Goal: Transaction & Acquisition: Purchase product/service

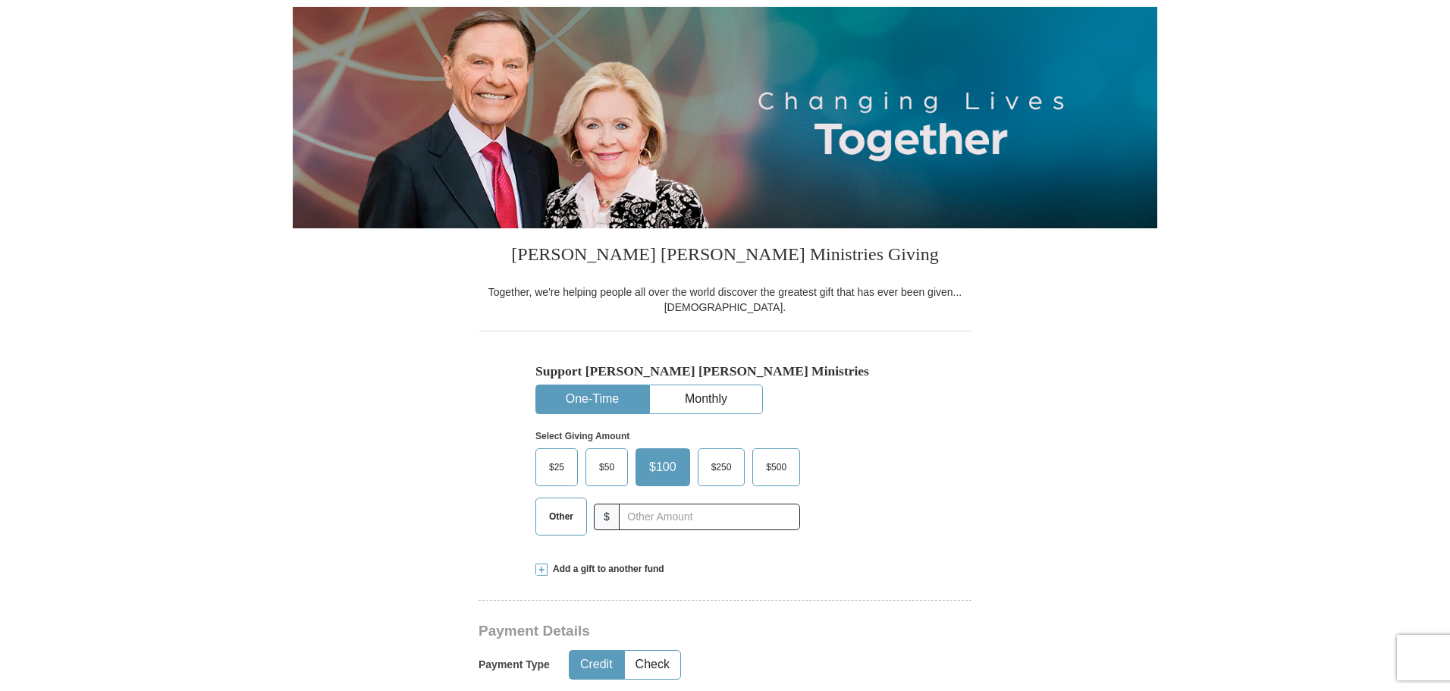
click at [607, 466] on span "$50" at bounding box center [607, 467] width 30 height 23
click at [0, 0] on input "$50" at bounding box center [0, 0] width 0 height 0
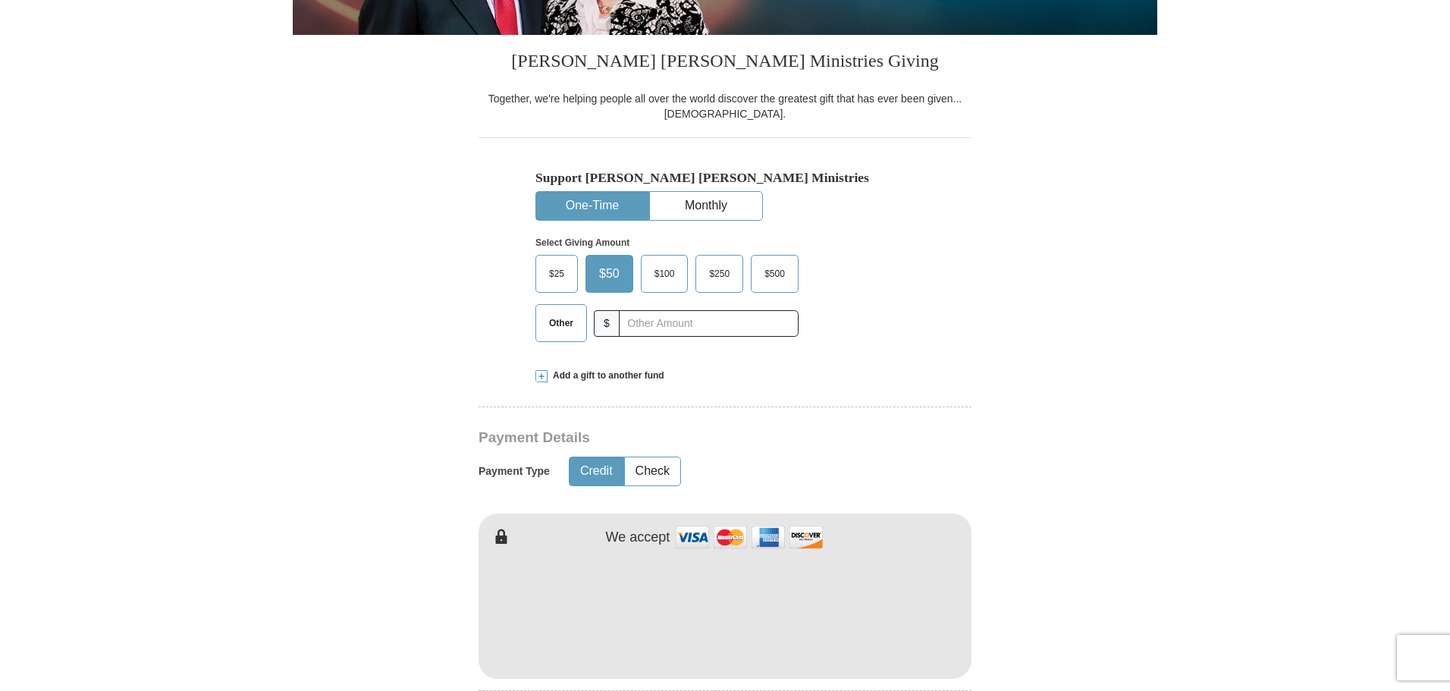
scroll to position [379, 0]
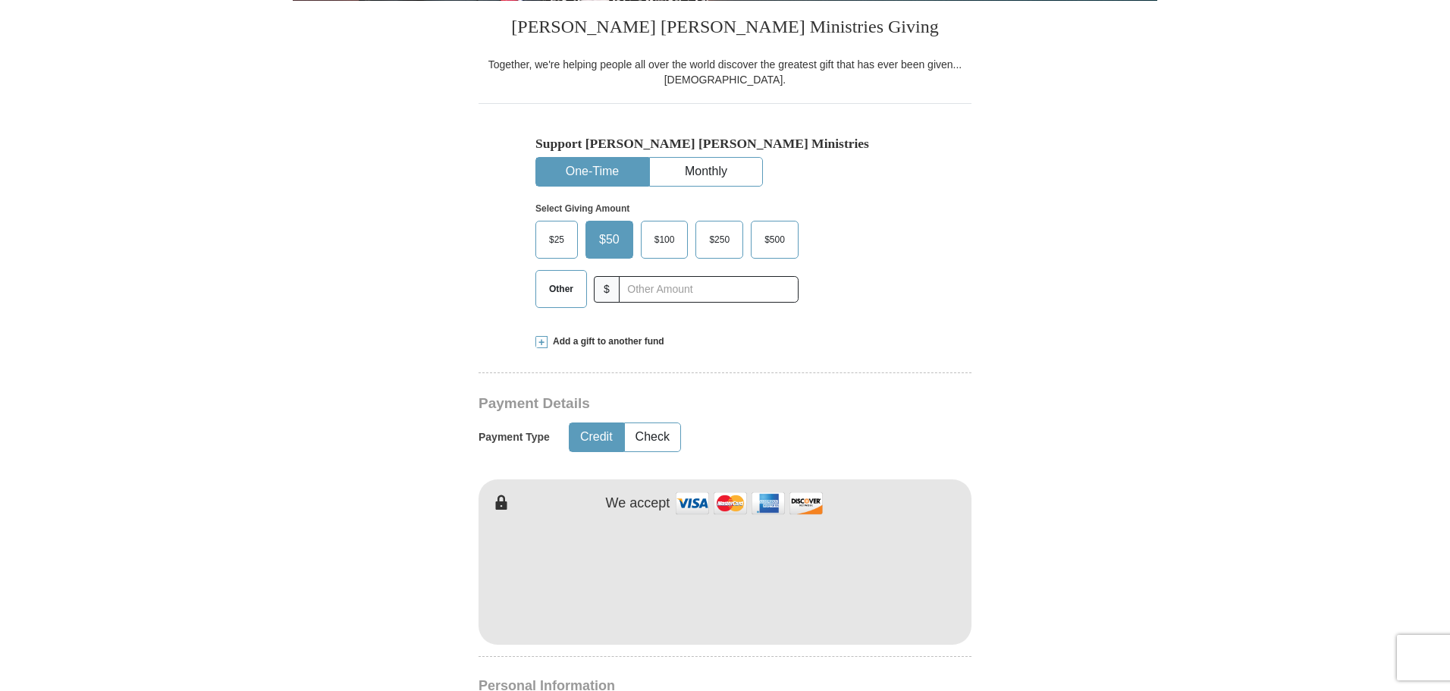
type button "[URL][DOMAIN_NAME]"
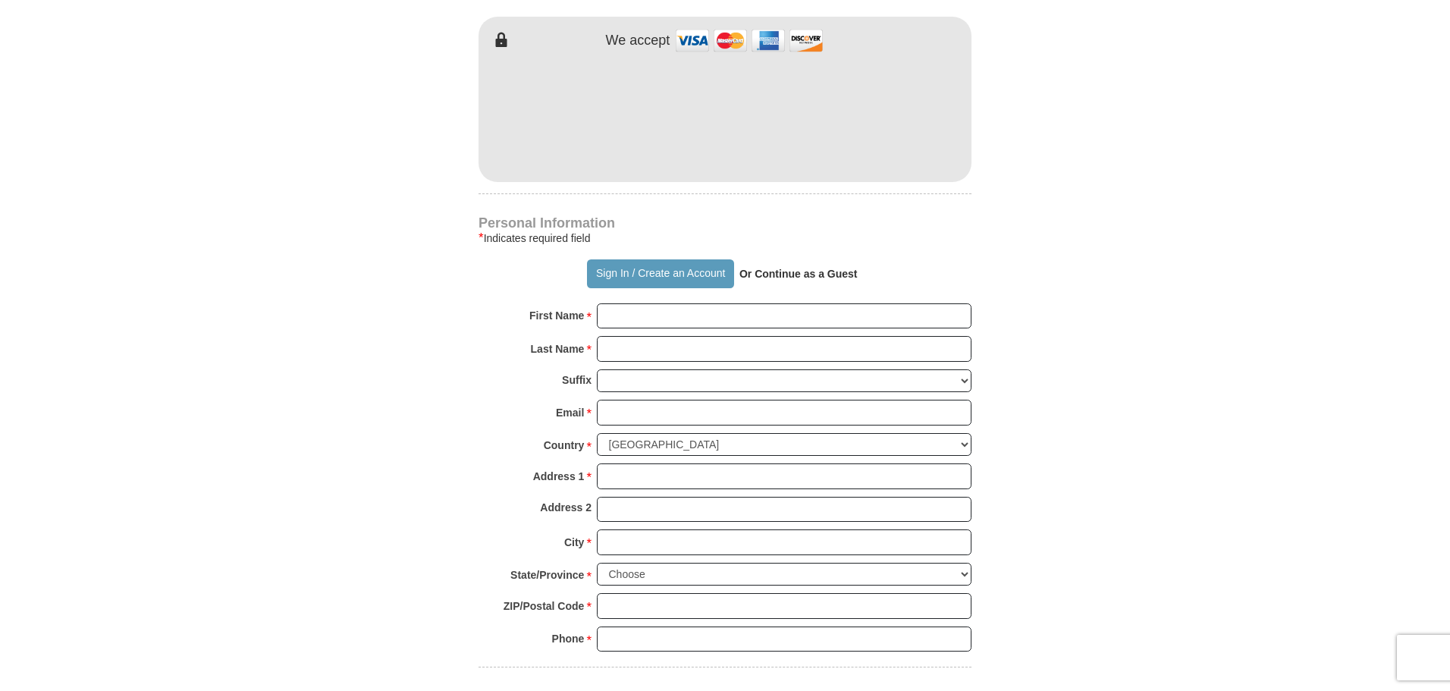
scroll to position [843, 0]
click at [653, 319] on input "First Name *" at bounding box center [784, 316] width 375 height 26
type input "[PERSON_NAME]"
click at [664, 347] on input "Last Name *" at bounding box center [784, 348] width 375 height 26
type input "[PERSON_NAME]"
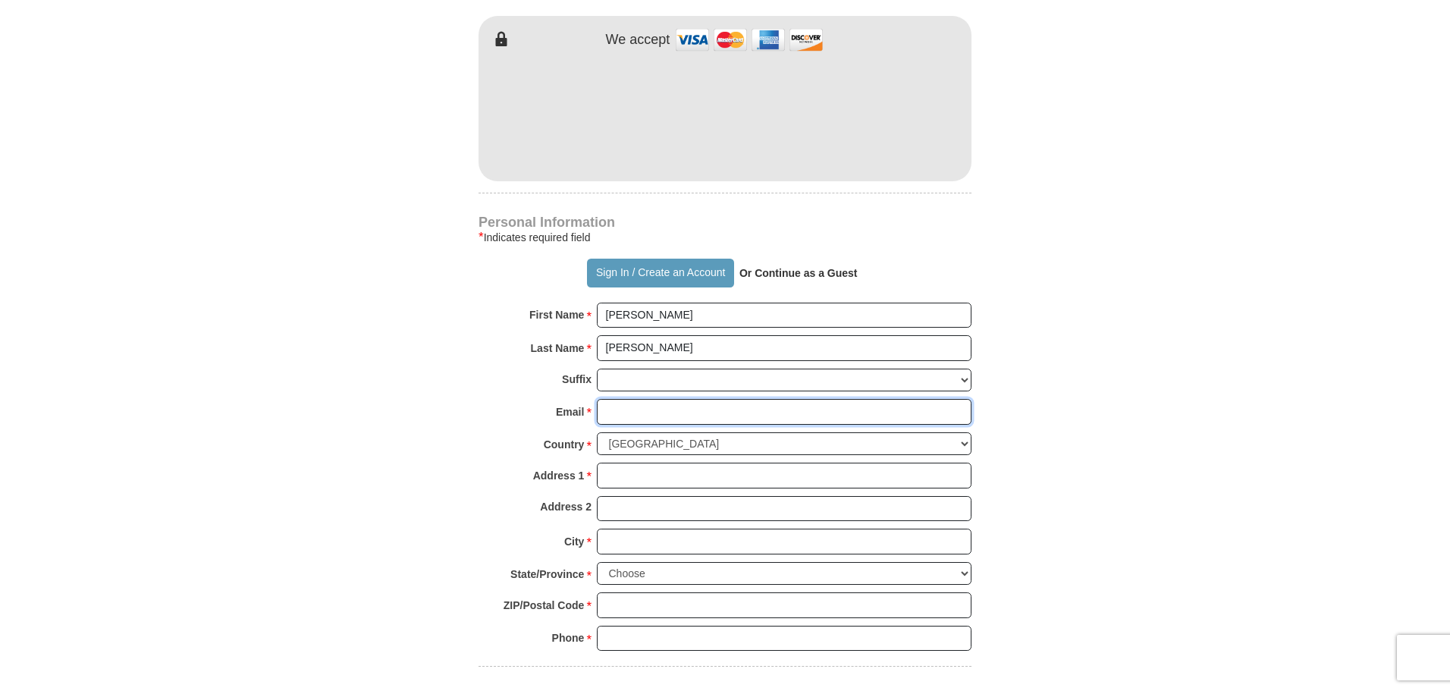
click at [646, 409] on input "Email *" at bounding box center [784, 412] width 375 height 26
type input "[EMAIL_ADDRESS][DOMAIN_NAME]"
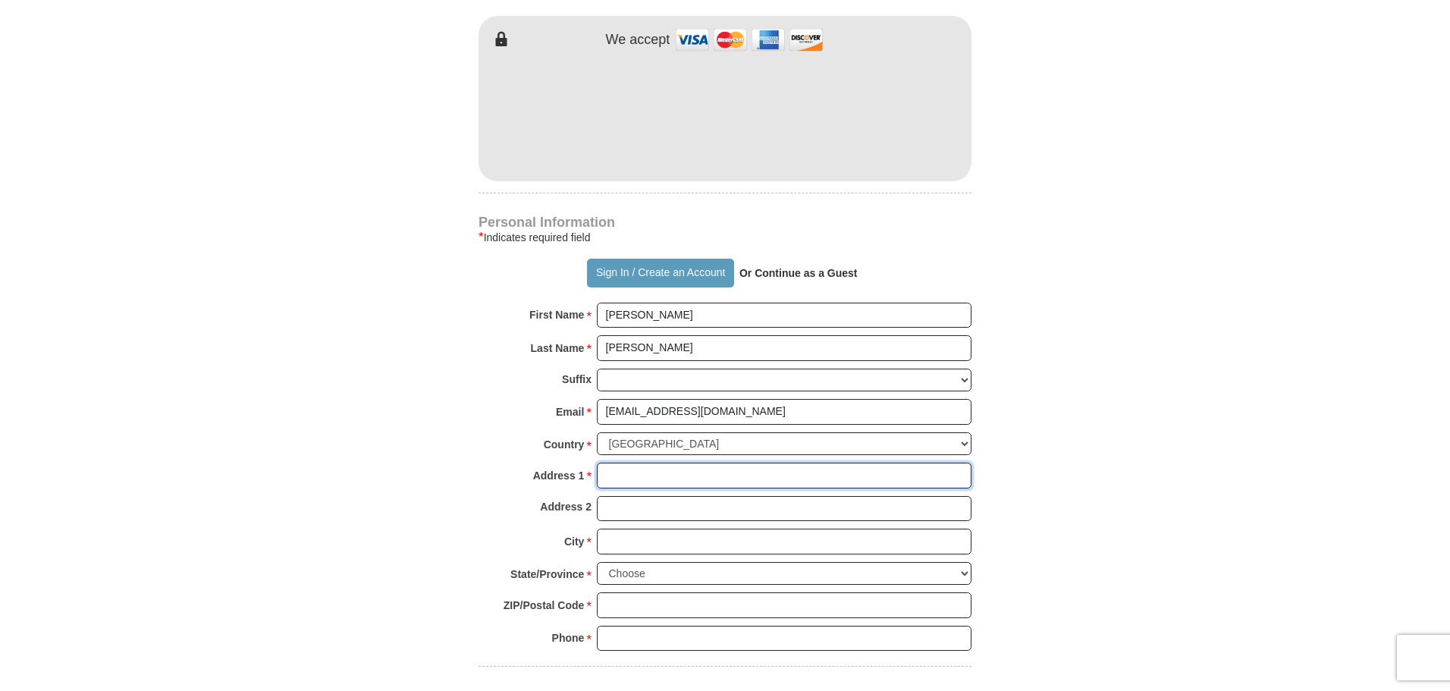
type input "[STREET_ADDRESS]"
type input "[GEOGRAPHIC_DATA]"
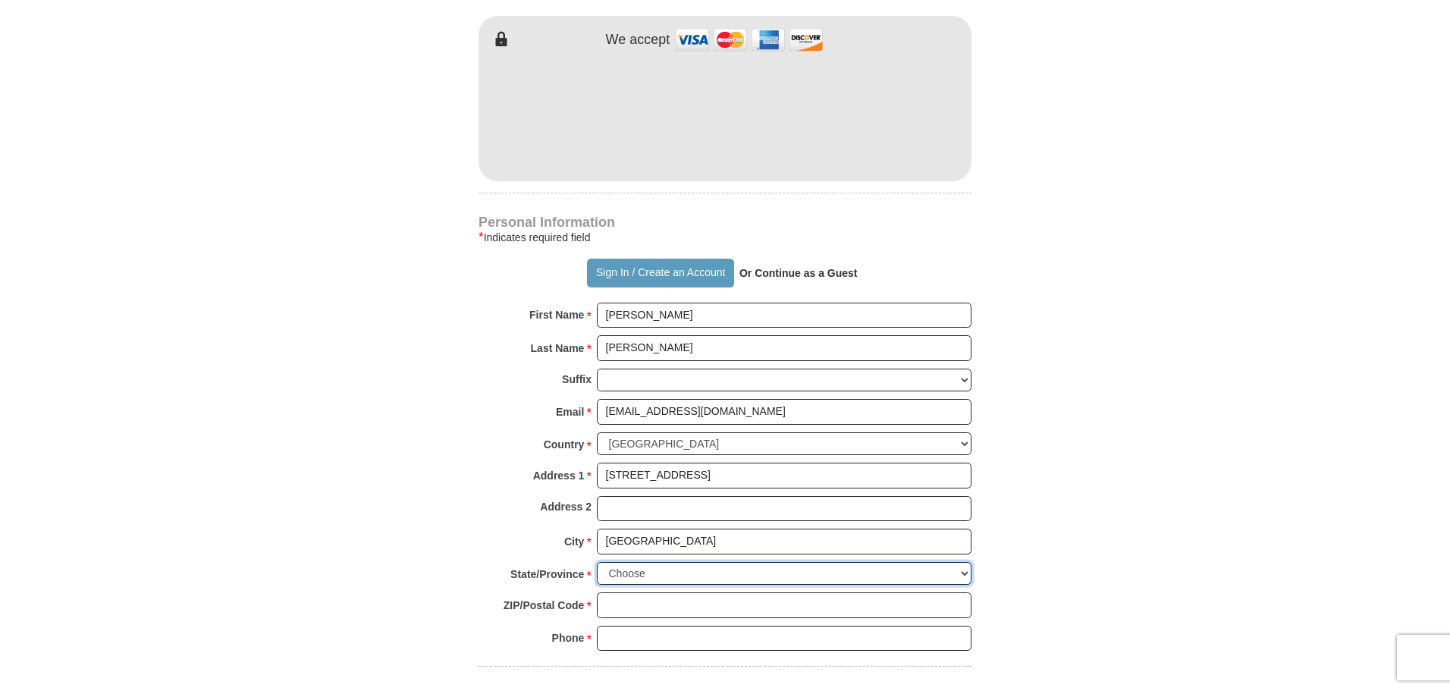
select select "OR"
type input "97063"
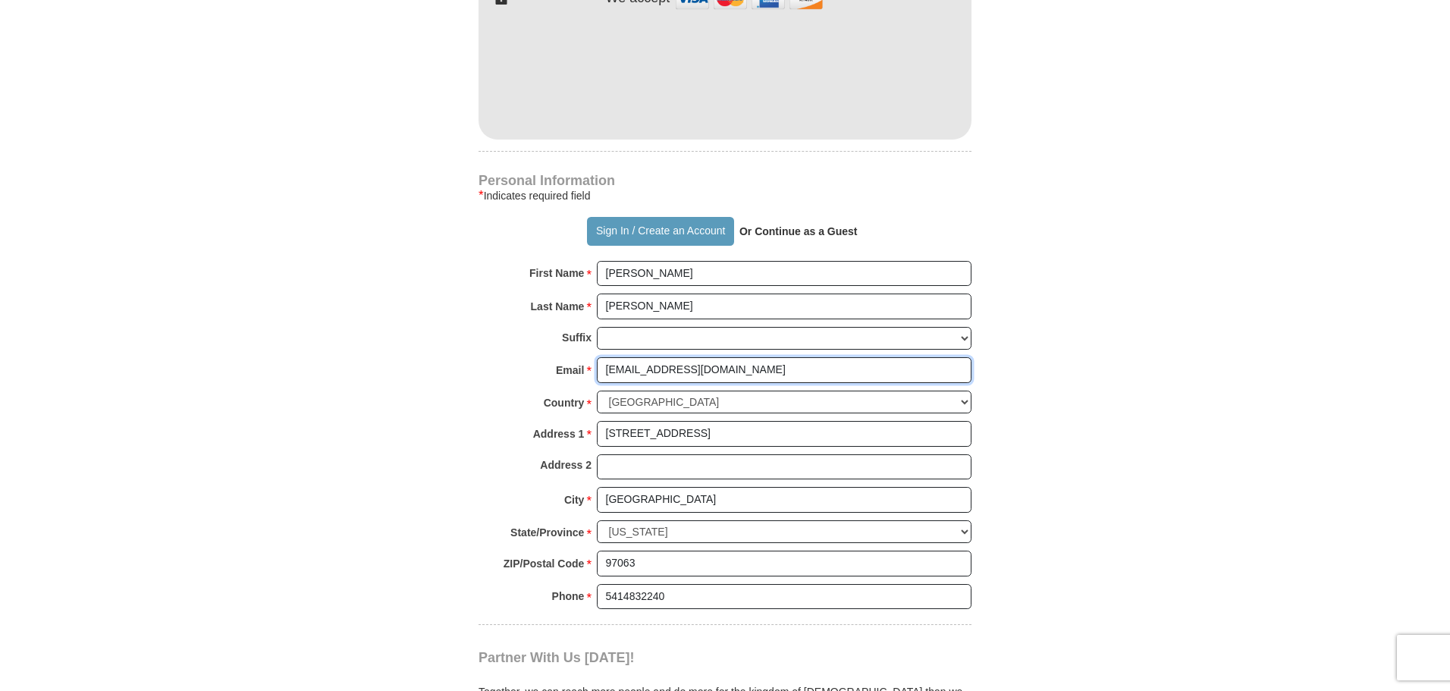
scroll to position [918, 0]
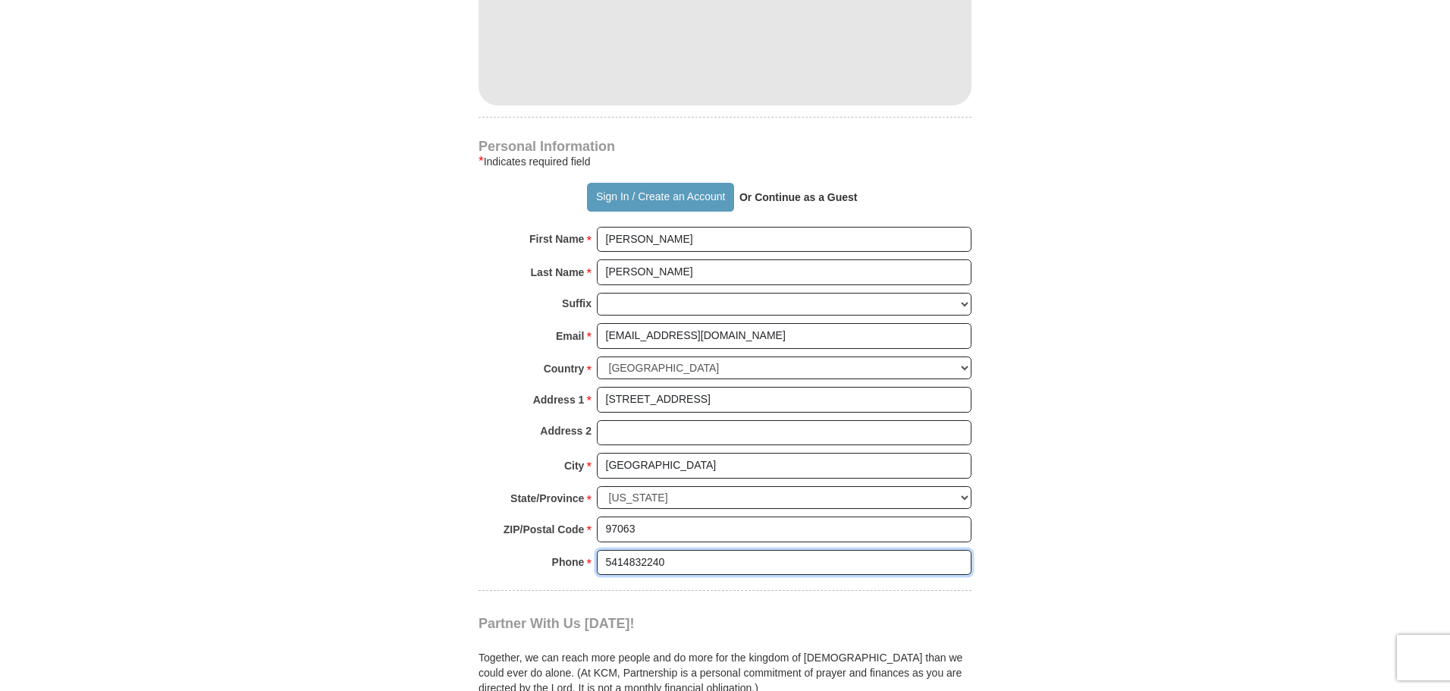
drag, startPoint x: 667, startPoint y: 563, endPoint x: 553, endPoint y: 562, distance: 113.8
click at [554, 563] on div "Phone * * 5414832240 Please enter Phone Number Please enter Phone" at bounding box center [725, 566] width 493 height 33
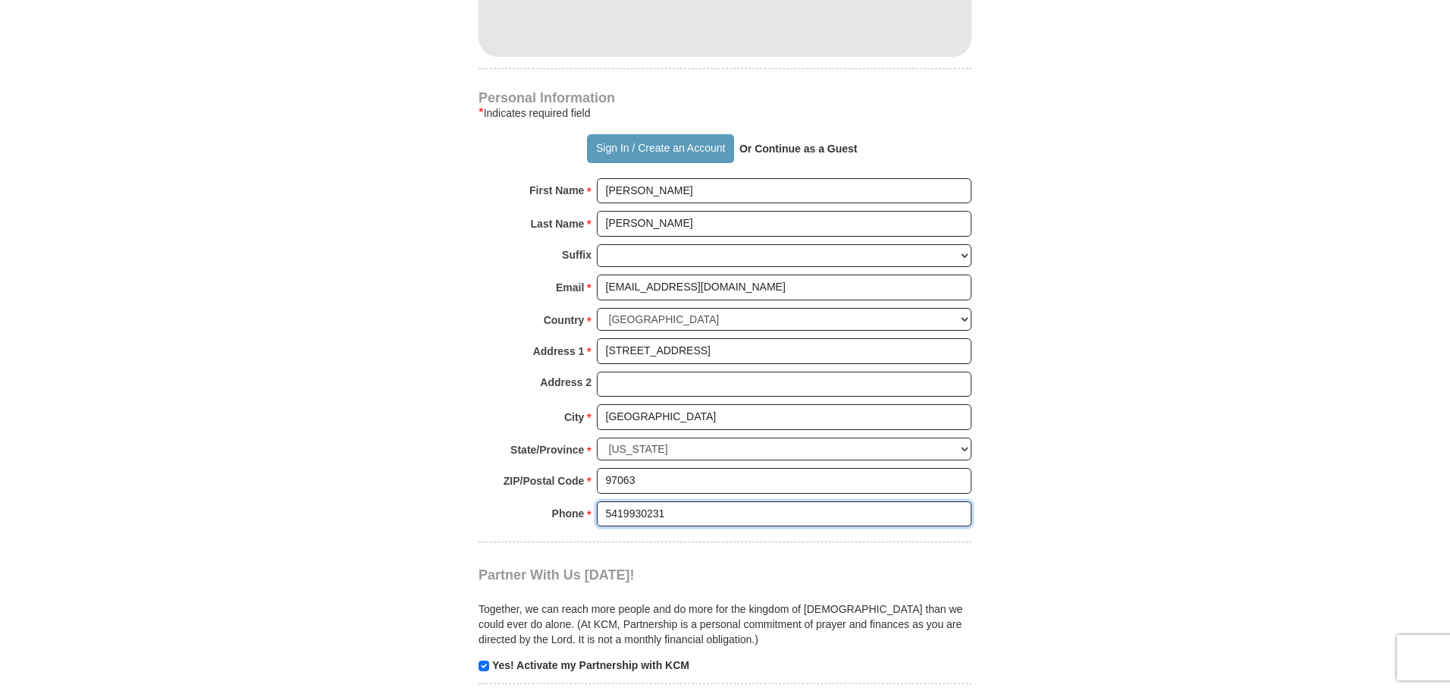
scroll to position [994, 0]
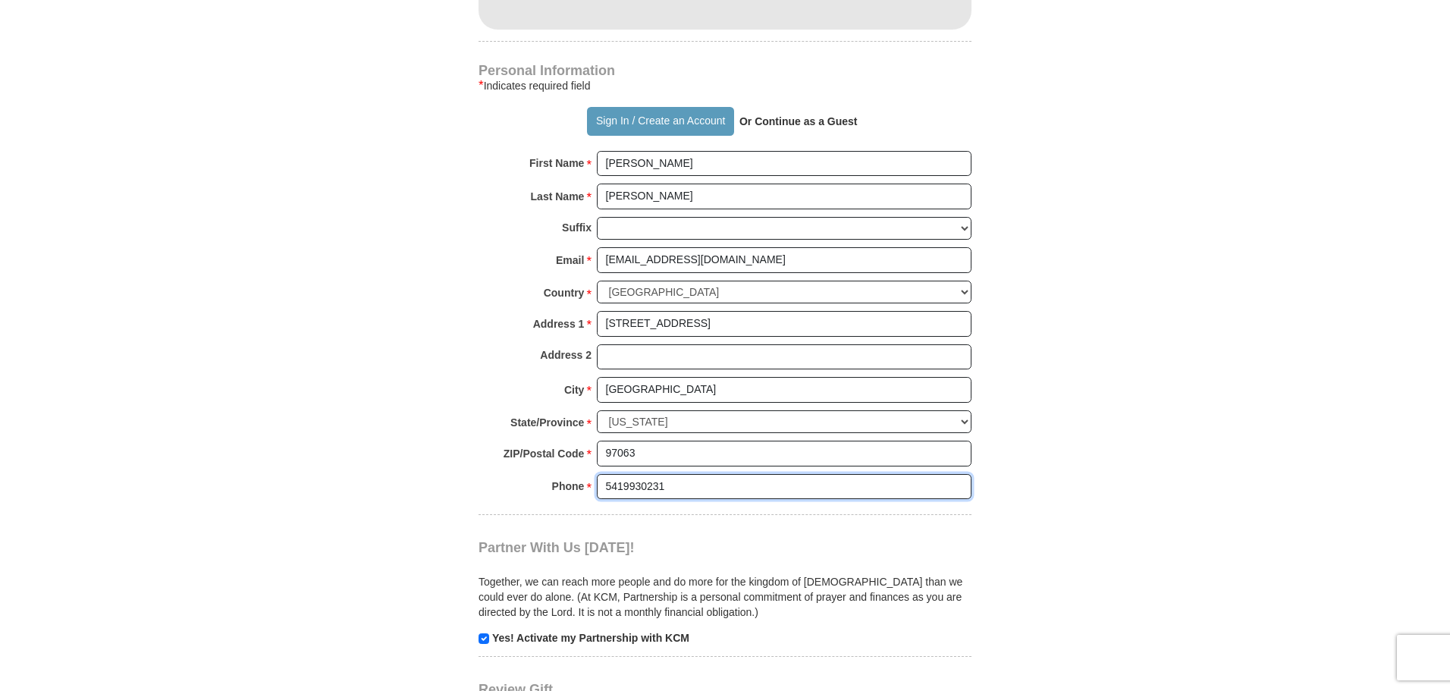
type input "5419930231"
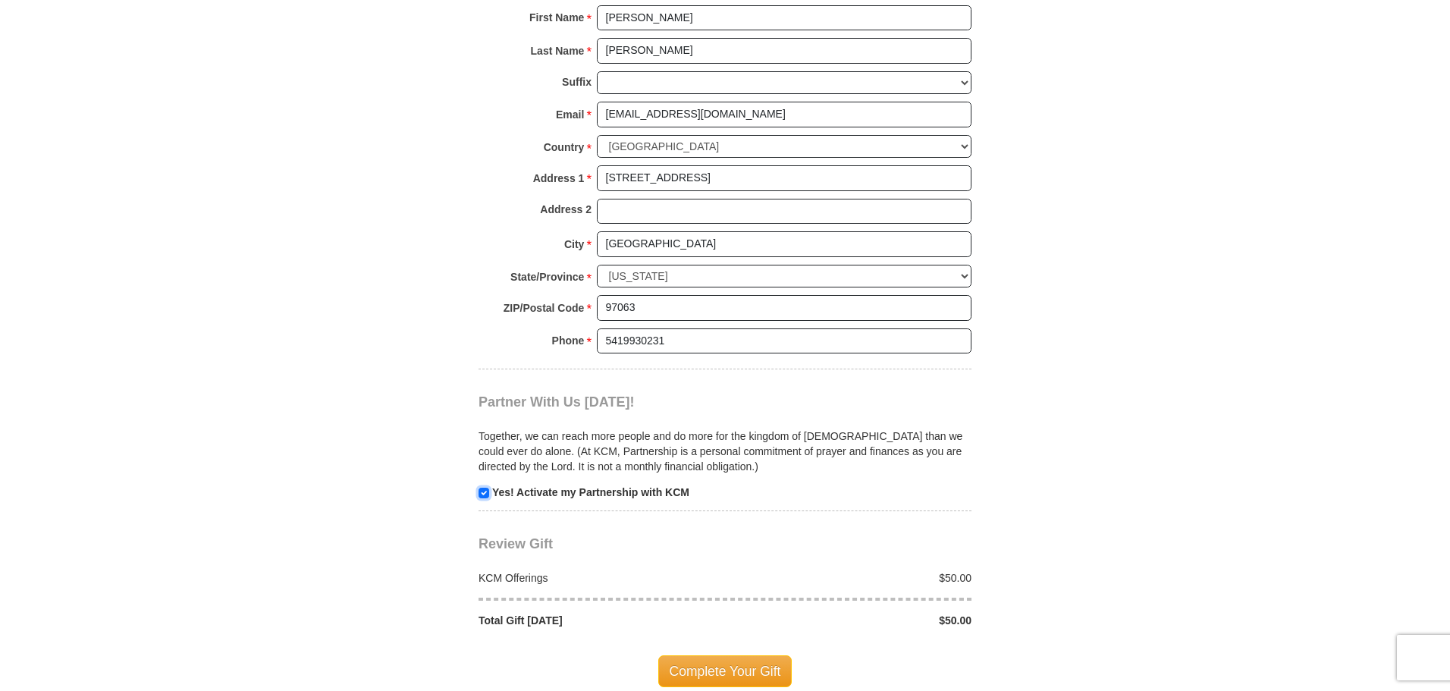
scroll to position [1146, 0]
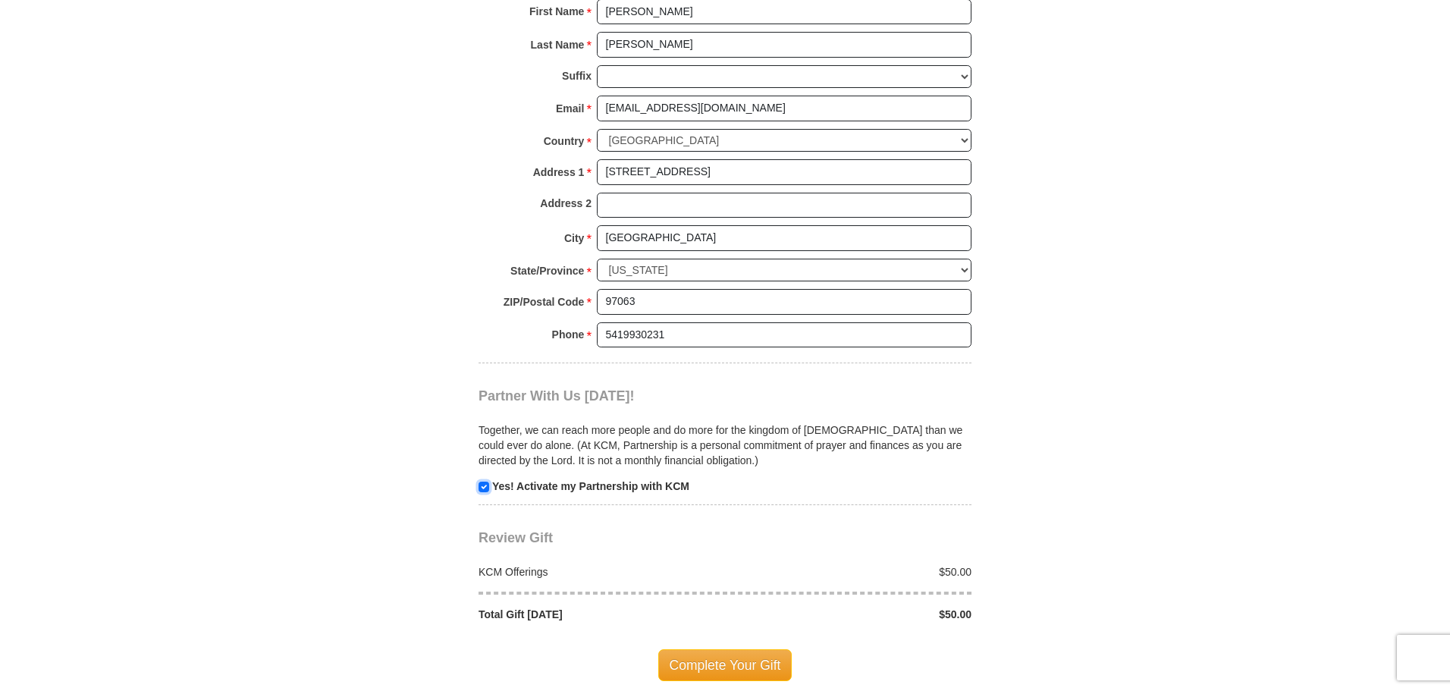
click at [486, 490] on input "checkbox" at bounding box center [484, 487] width 11 height 11
checkbox input "false"
click at [714, 666] on span "Complete Your Gift" at bounding box center [725, 665] width 134 height 32
